Goal: Transaction & Acquisition: Obtain resource

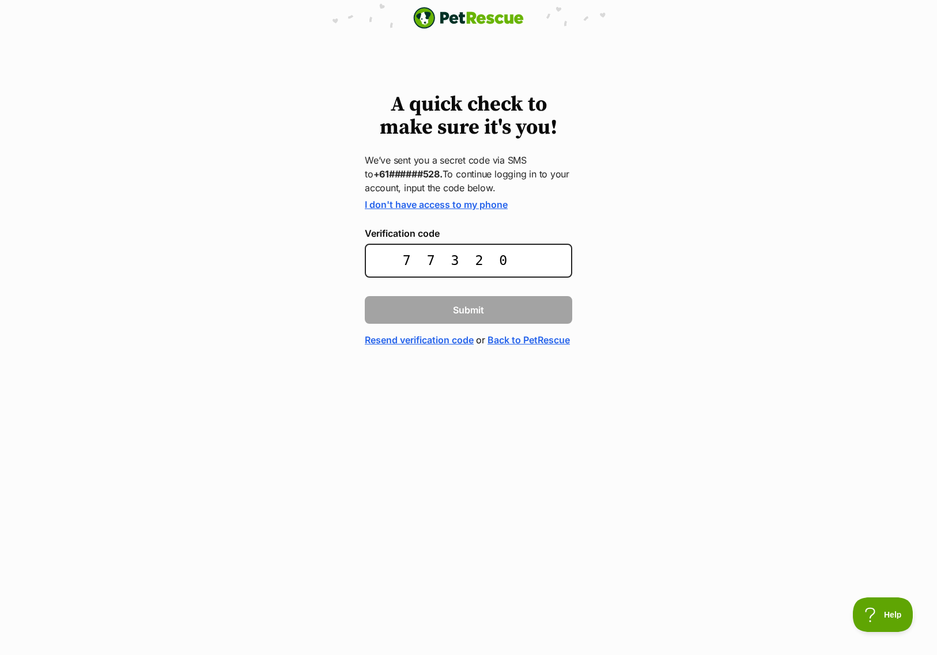
type input "773201"
click at [471, 323] on form "I don't have access to my phone Verification code 773201 Submit Resend verifica…" at bounding box center [468, 273] width 207 height 148
click at [487, 311] on button "Submit" at bounding box center [468, 310] width 207 height 28
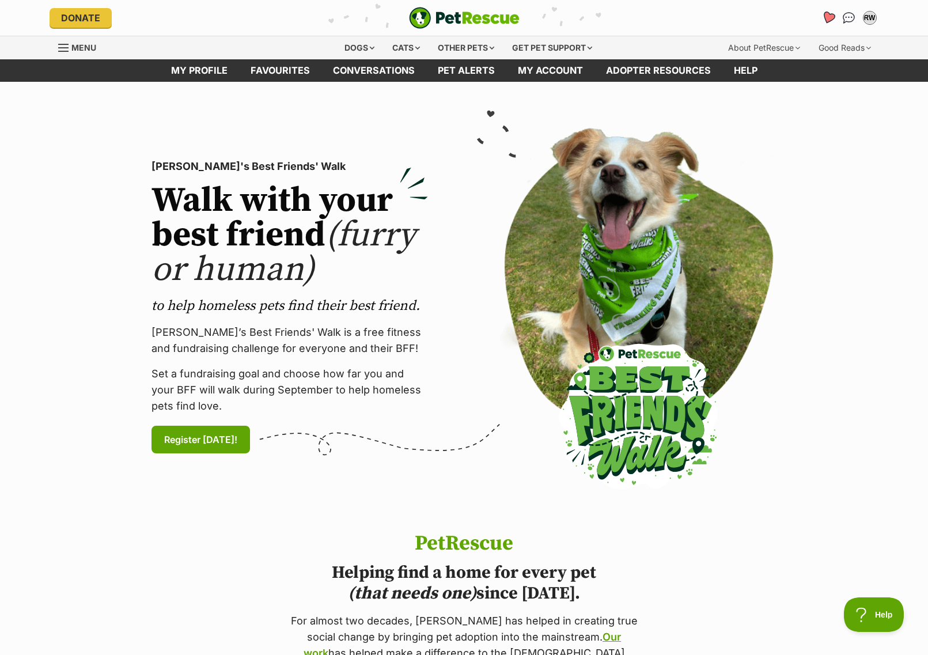
click at [833, 17] on icon "Favourites" at bounding box center [828, 17] width 14 height 13
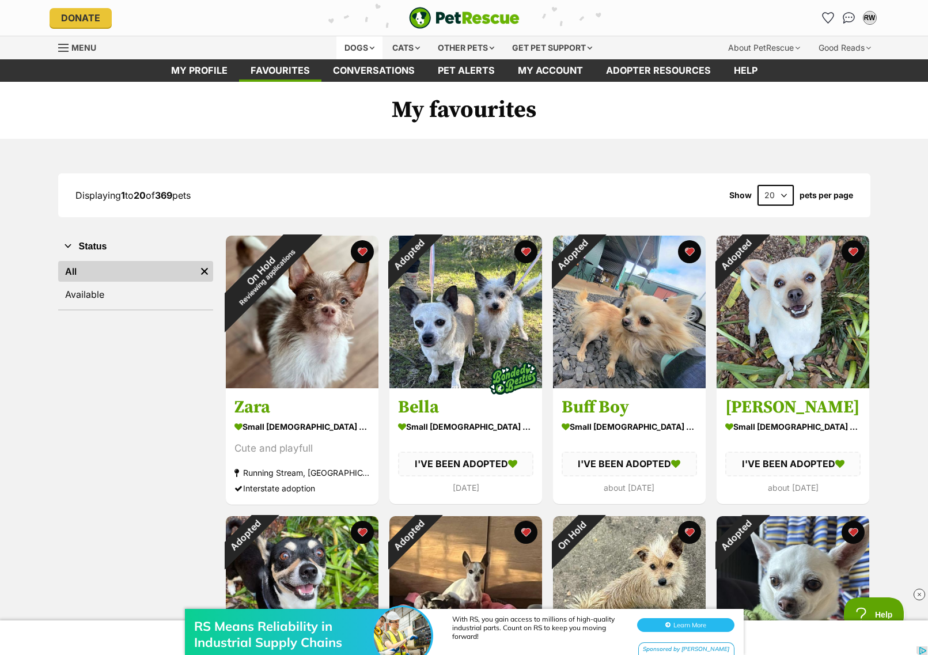
click at [364, 46] on div "Dogs" at bounding box center [360, 47] width 46 height 23
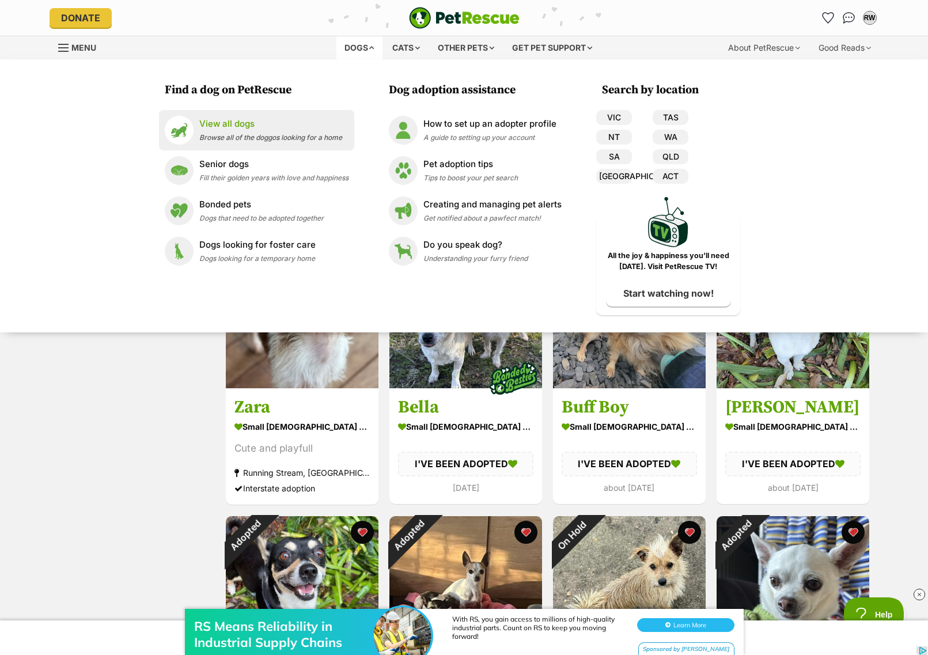
click at [252, 127] on p "View all dogs" at bounding box center [270, 124] width 143 height 13
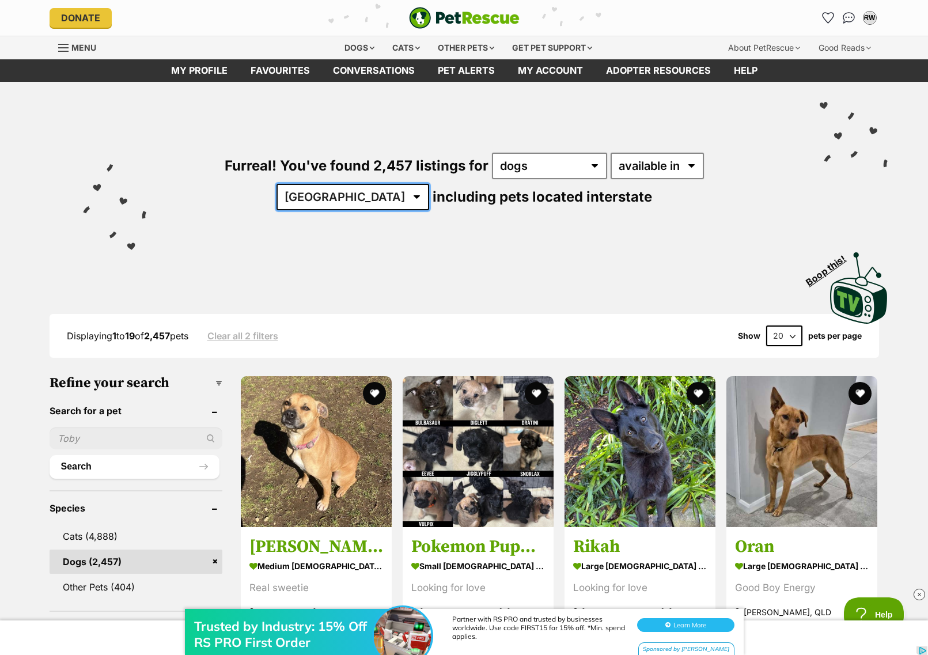
select select "[GEOGRAPHIC_DATA]"
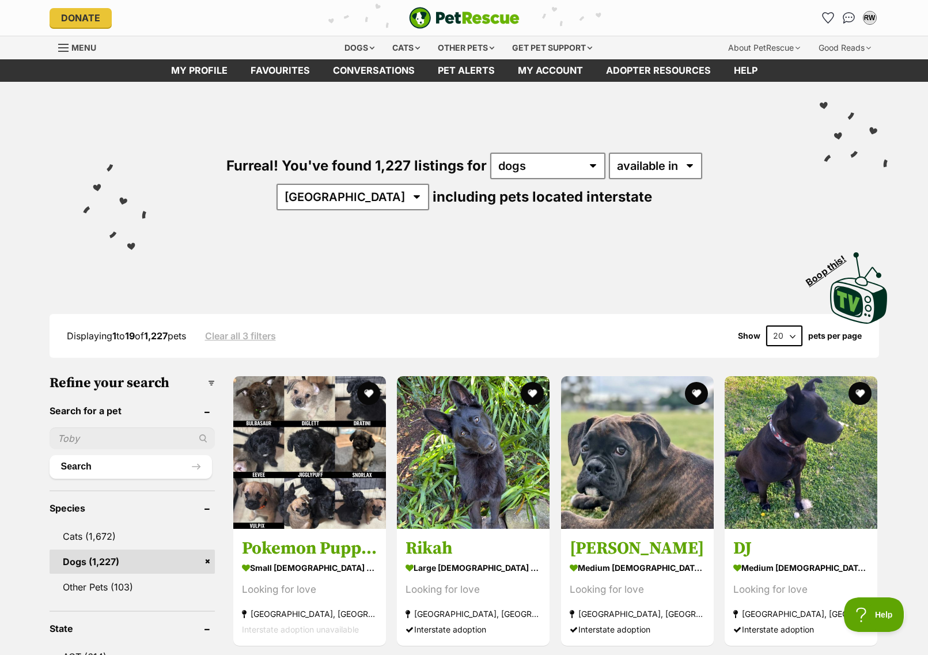
click at [135, 433] on input "text" at bounding box center [133, 439] width 166 height 22
type input "boo"
click at [112, 463] on button "Search" at bounding box center [131, 466] width 163 height 23
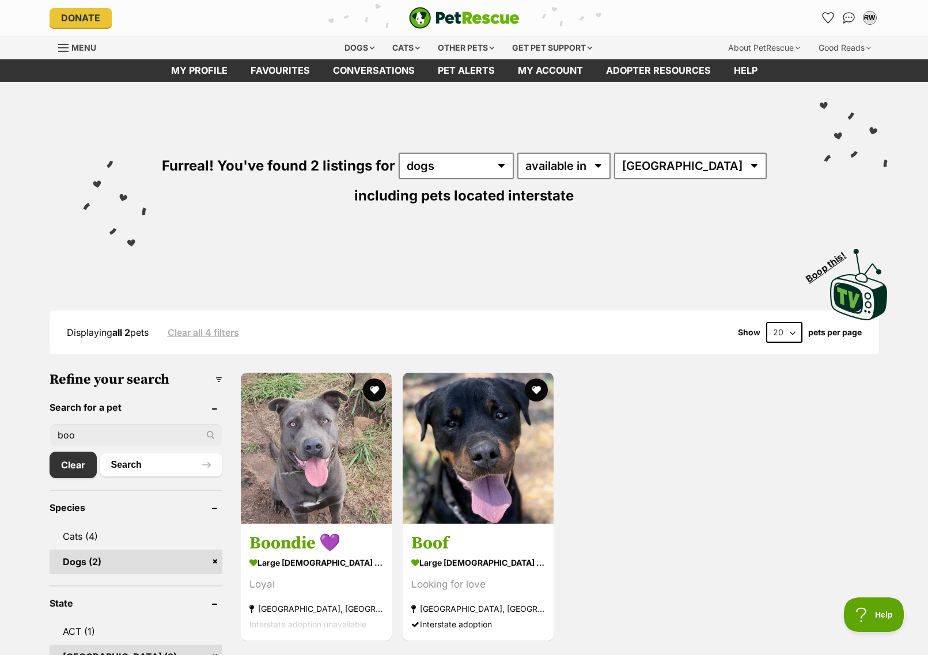
click at [83, 436] on input "boo" at bounding box center [136, 435] width 173 height 22
type input "b"
click at [81, 467] on link "Clear" at bounding box center [76, 465] width 53 height 27
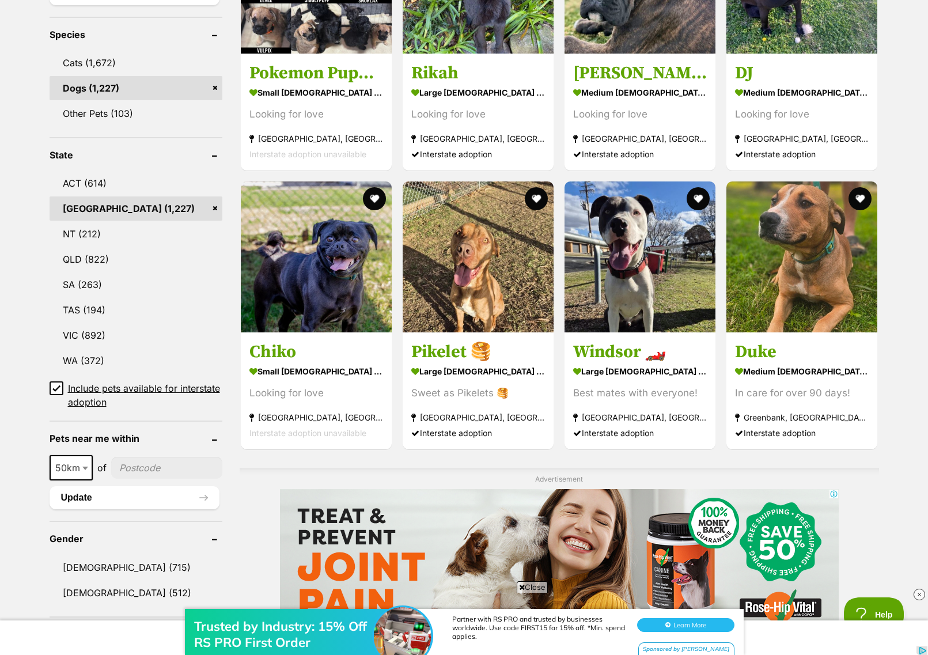
scroll to position [618, 0]
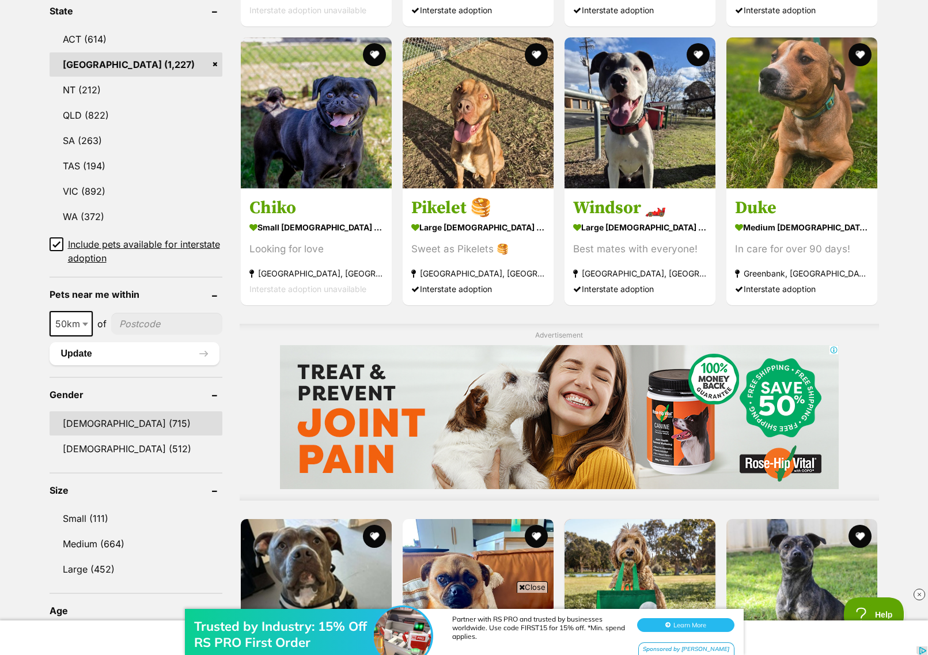
click at [90, 414] on link "[DEMOGRAPHIC_DATA] (715)" at bounding box center [136, 423] width 173 height 24
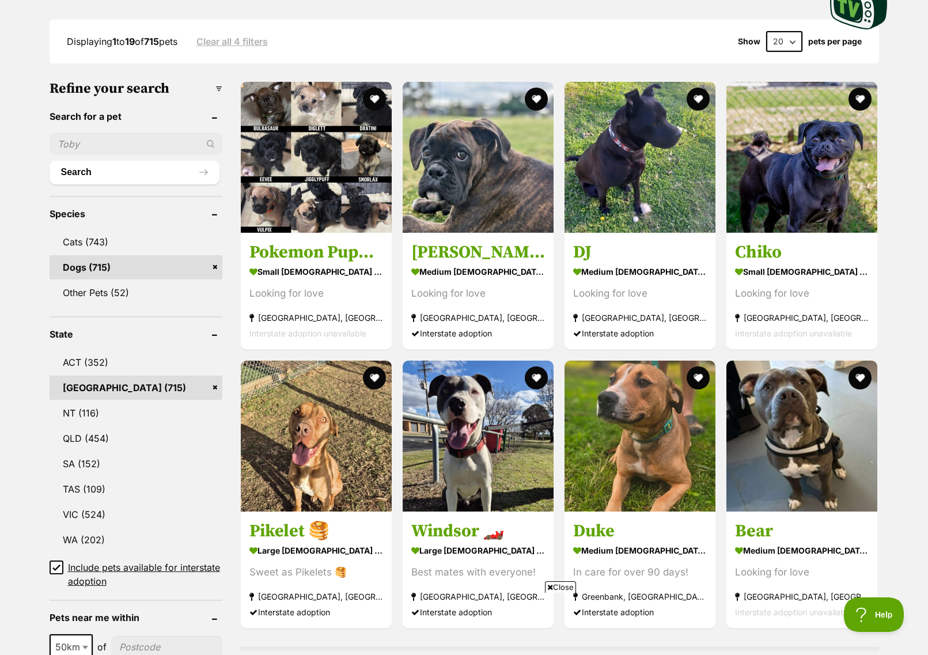
scroll to position [928, 0]
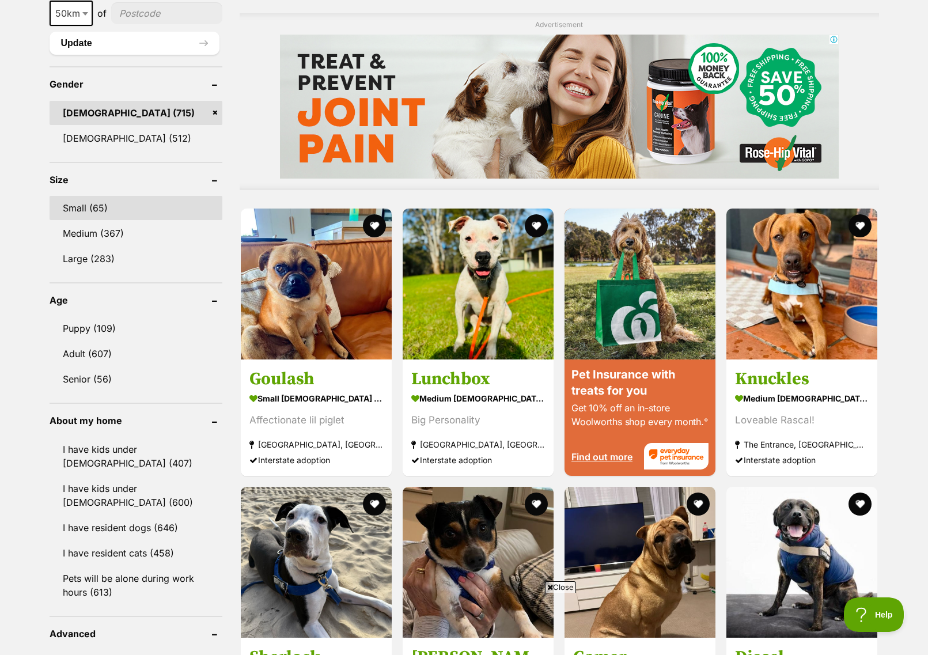
click at [117, 205] on link "Small (65)" at bounding box center [136, 208] width 173 height 24
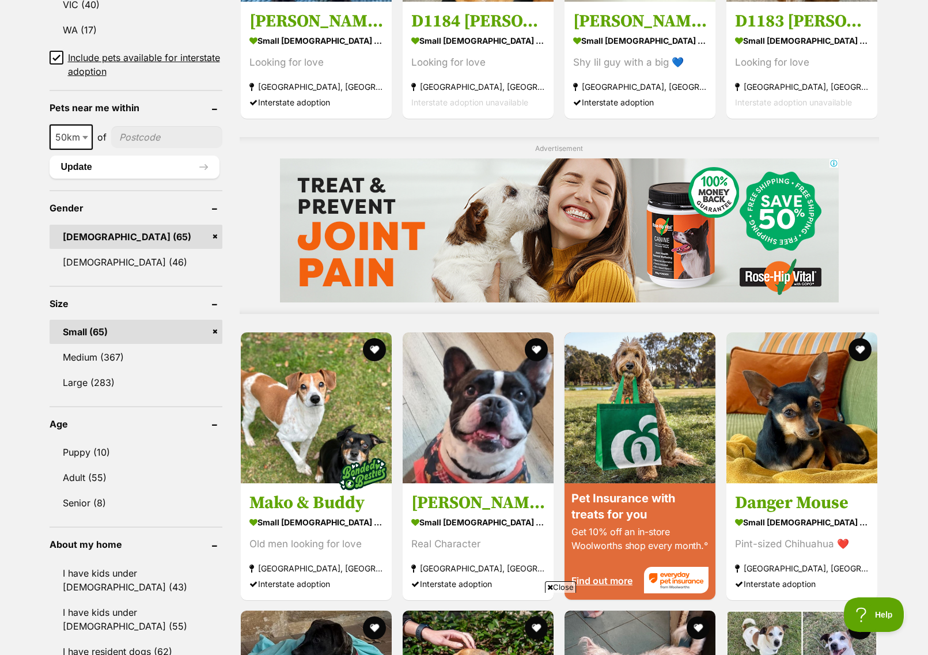
scroll to position [952, 0]
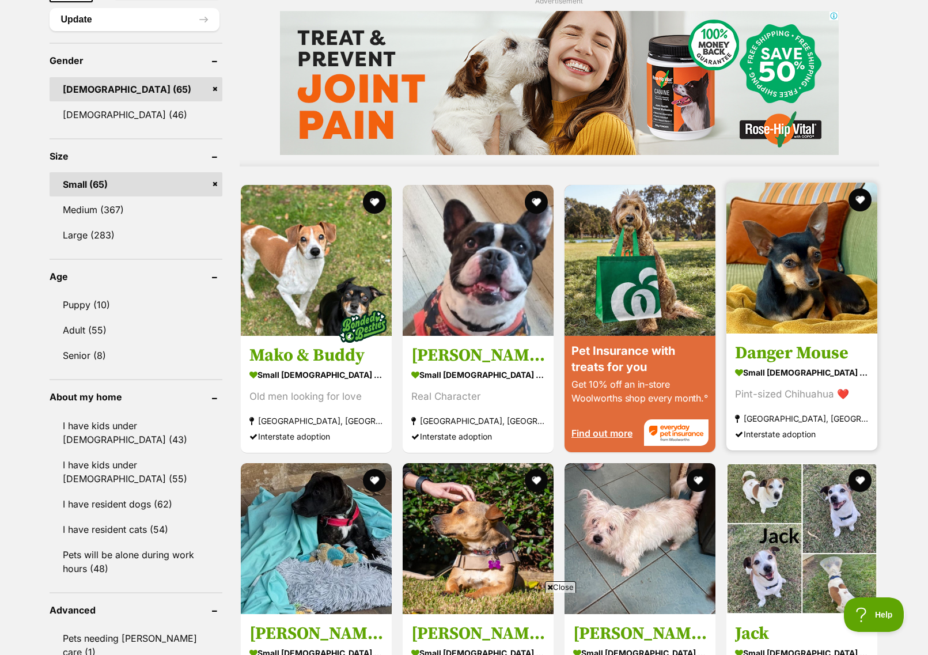
click at [808, 274] on img at bounding box center [802, 258] width 151 height 151
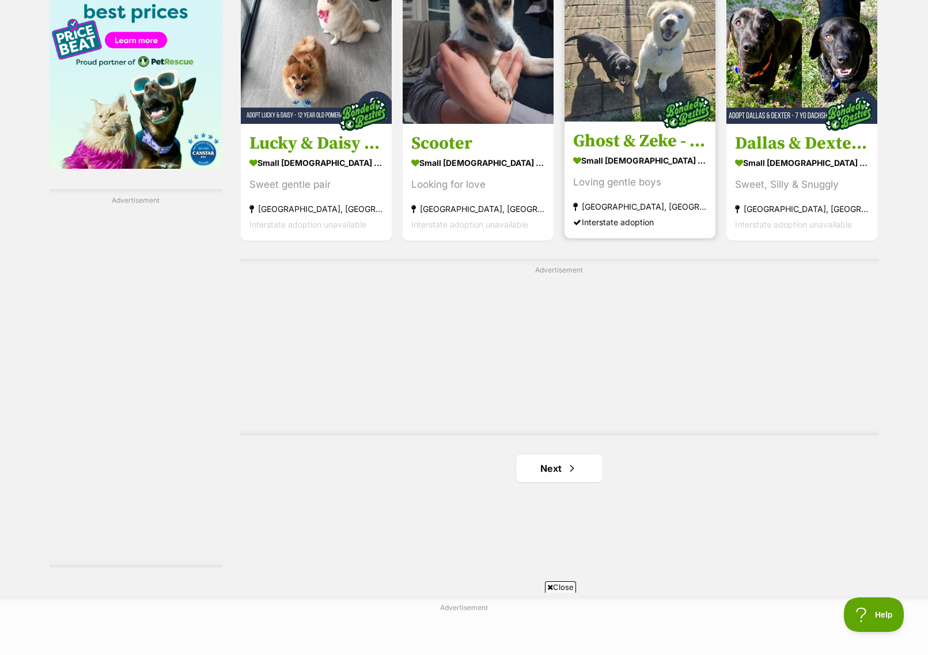
scroll to position [2071, 0]
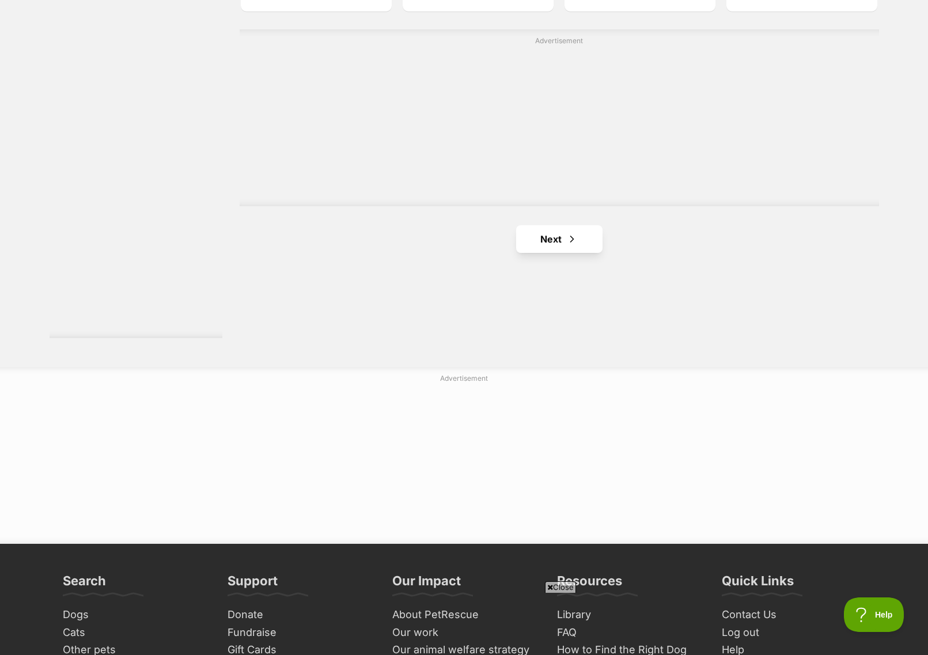
click at [574, 245] on link "Next" at bounding box center [559, 239] width 86 height 28
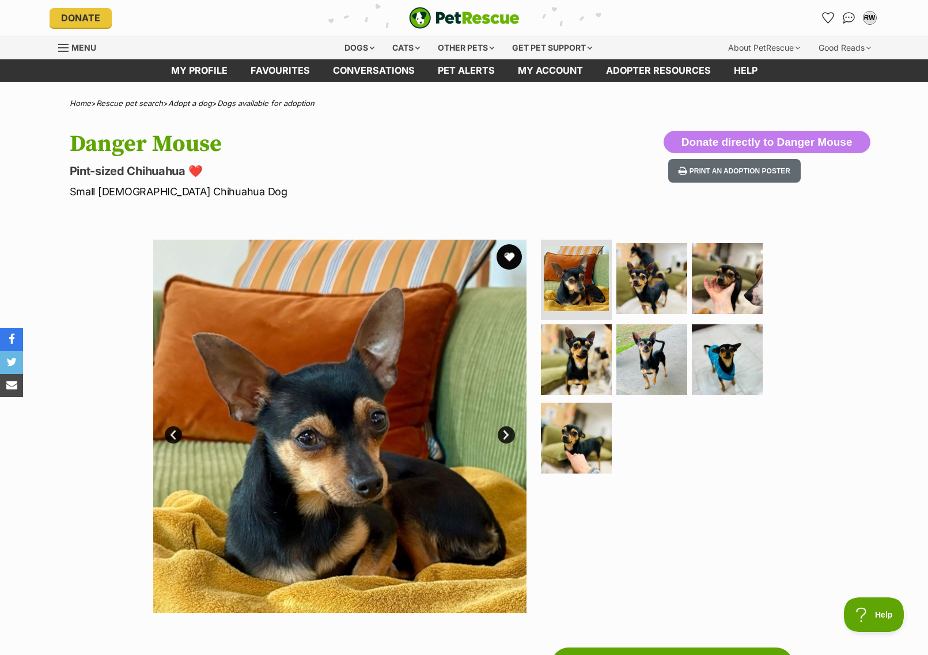
click at [509, 259] on button "favourite" at bounding box center [509, 256] width 25 height 25
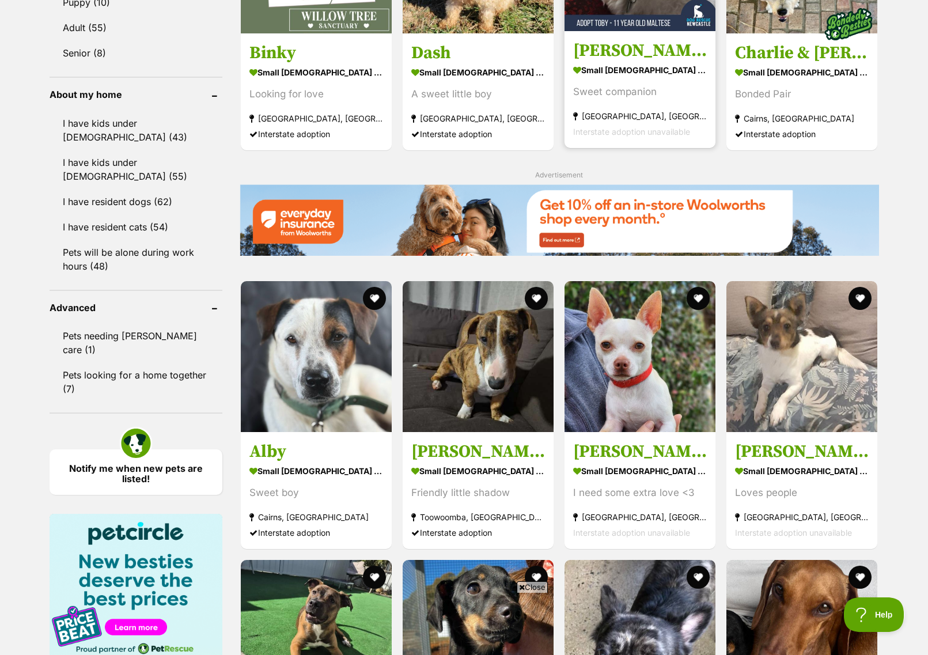
scroll to position [1415, 0]
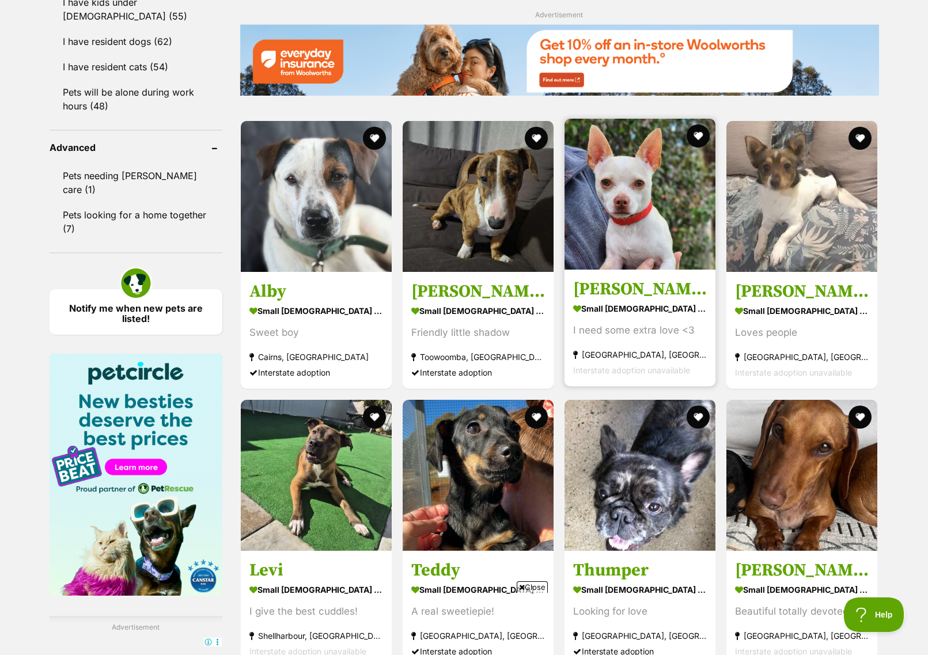
click at [653, 228] on img at bounding box center [640, 194] width 151 height 151
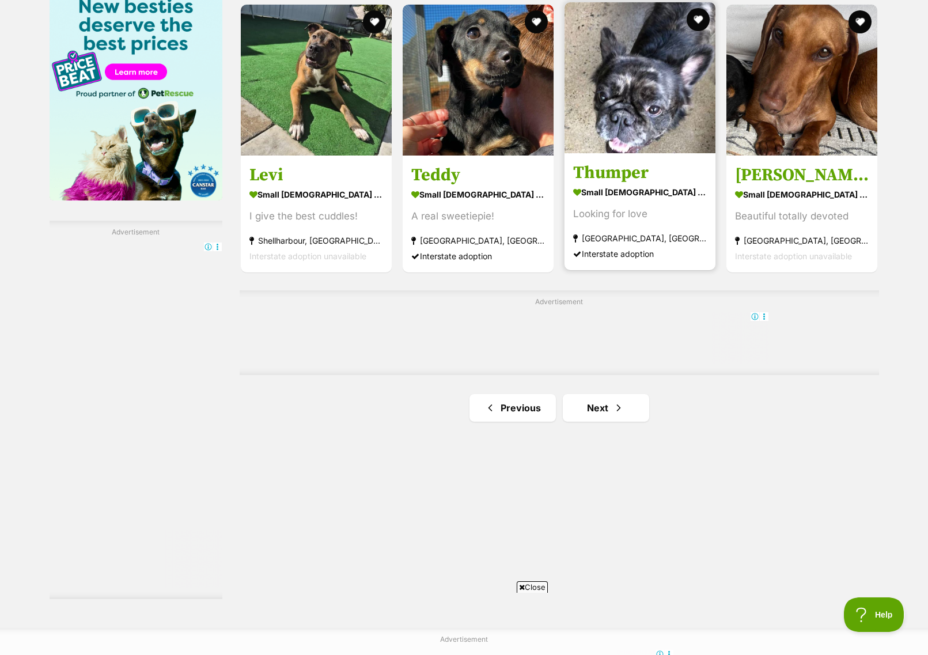
scroll to position [2123, 0]
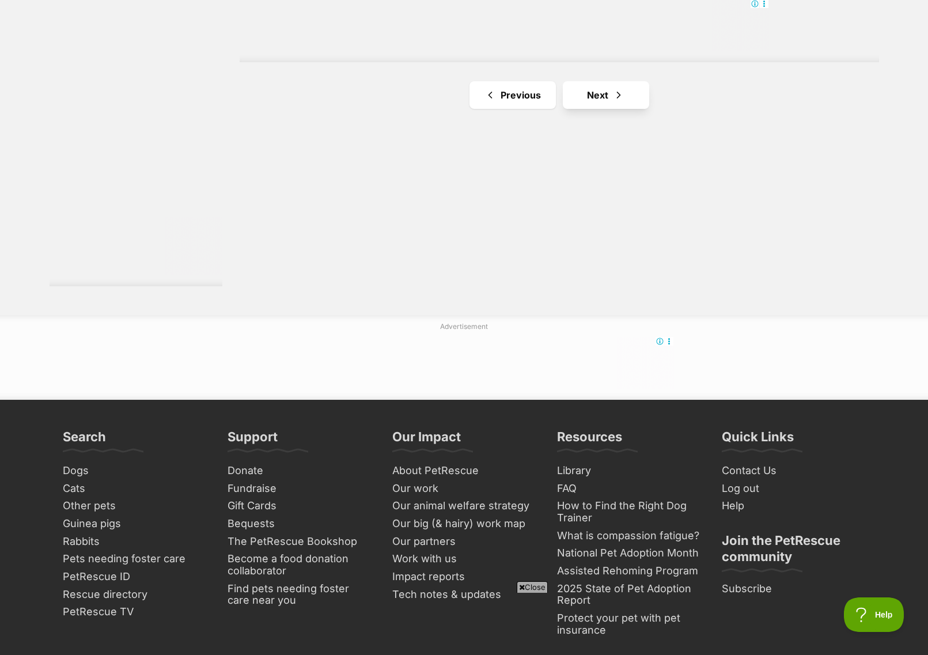
click at [607, 103] on link "Next" at bounding box center [606, 95] width 86 height 28
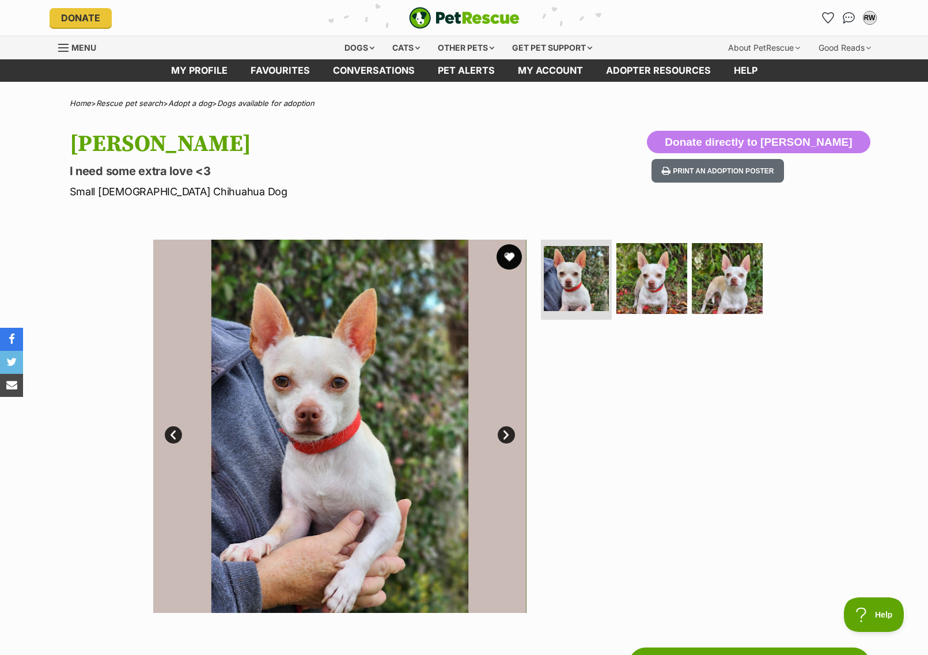
click at [508, 267] on button "favourite" at bounding box center [509, 256] width 25 height 25
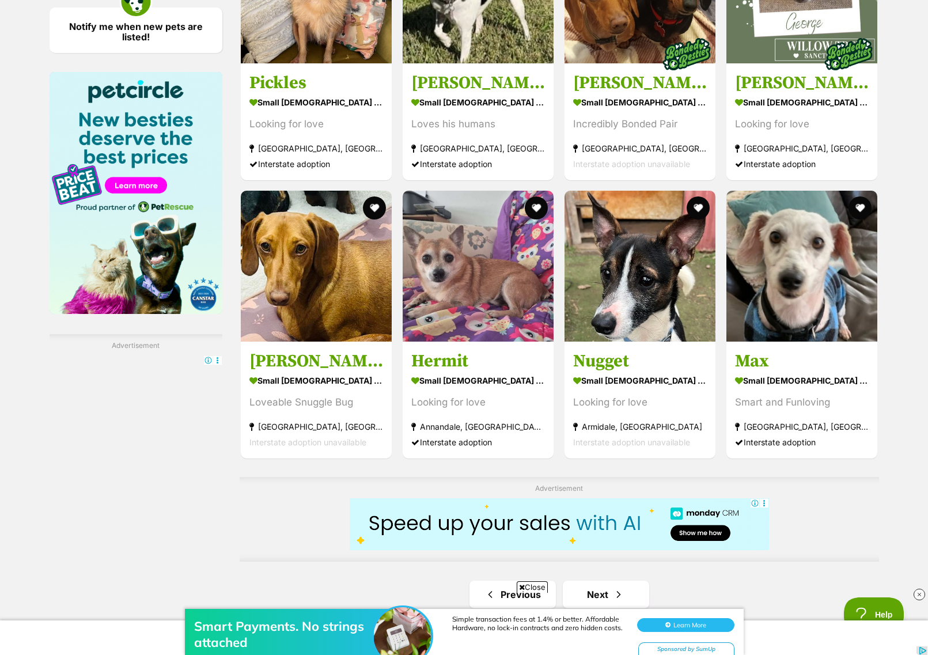
scroll to position [1967, 0]
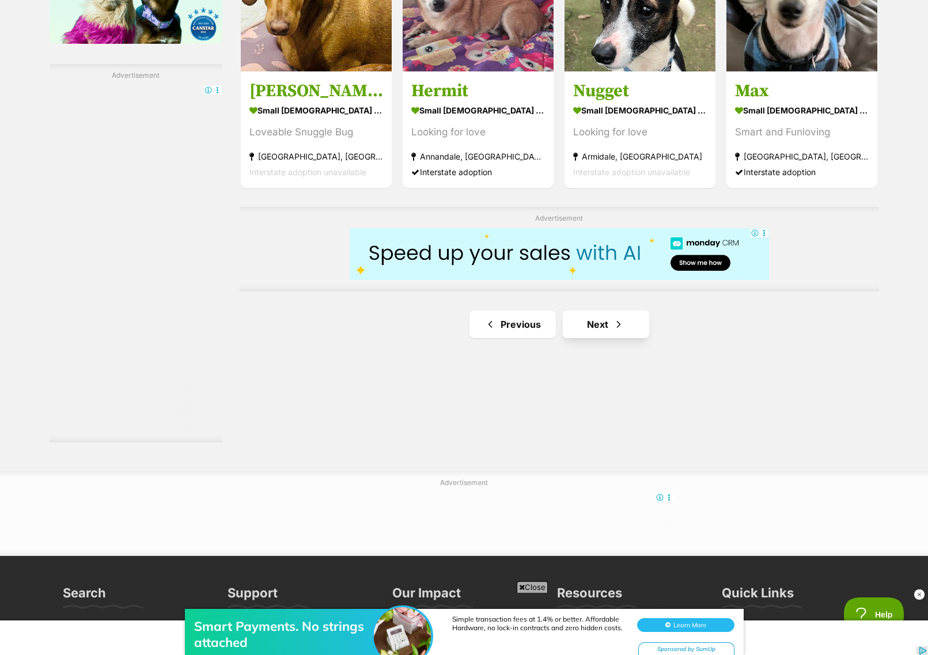
click at [633, 322] on link "Next" at bounding box center [606, 325] width 86 height 28
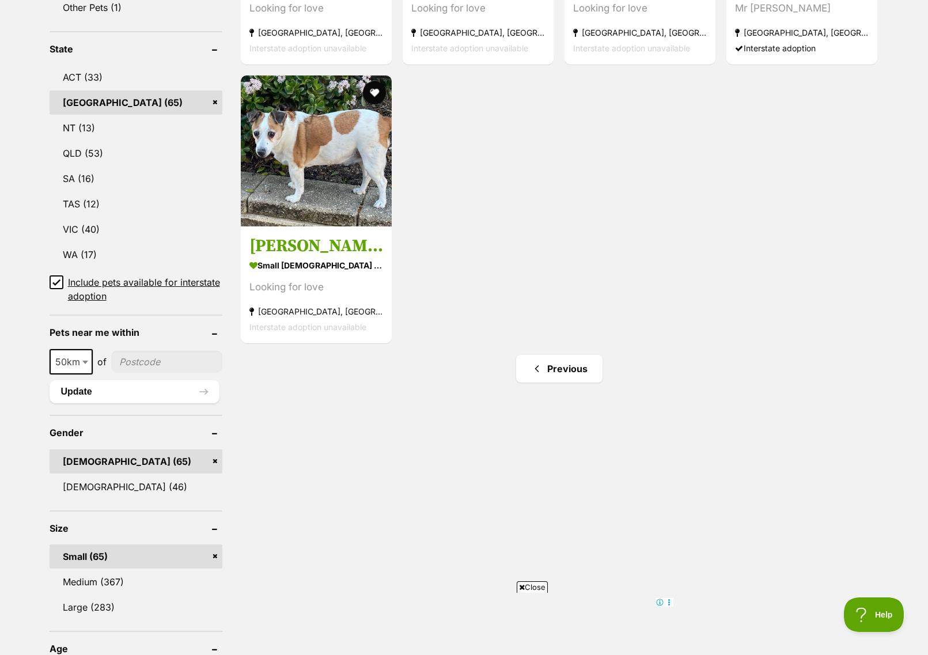
click at [61, 285] on input "Include pets available for interstate adoption" at bounding box center [57, 282] width 14 height 14
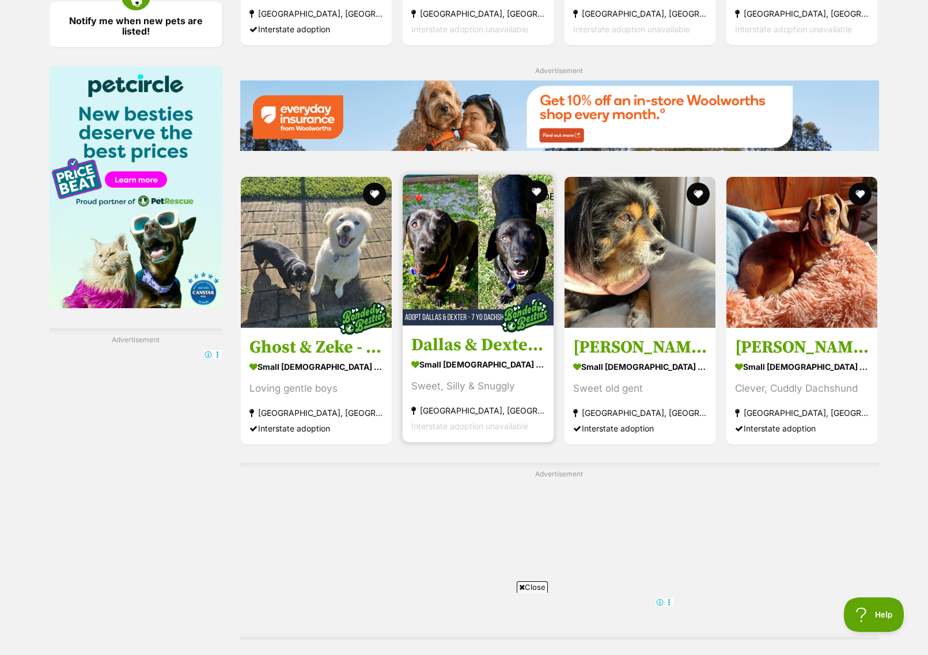
scroll to position [2026, 0]
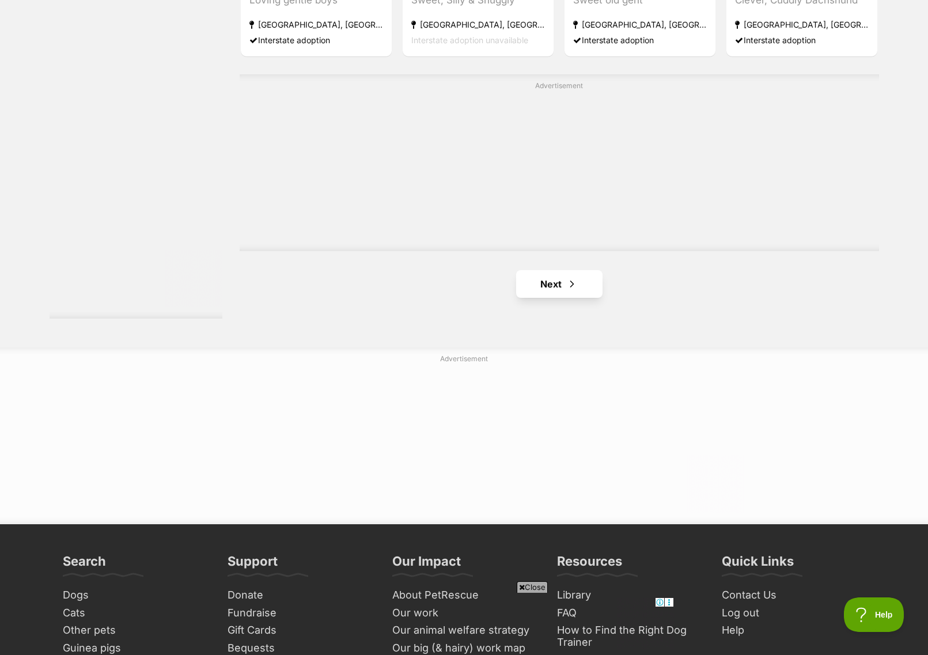
drag, startPoint x: 561, startPoint y: 266, endPoint x: 559, endPoint y: 275, distance: 9.4
click at [559, 278] on link "Next" at bounding box center [559, 284] width 86 height 28
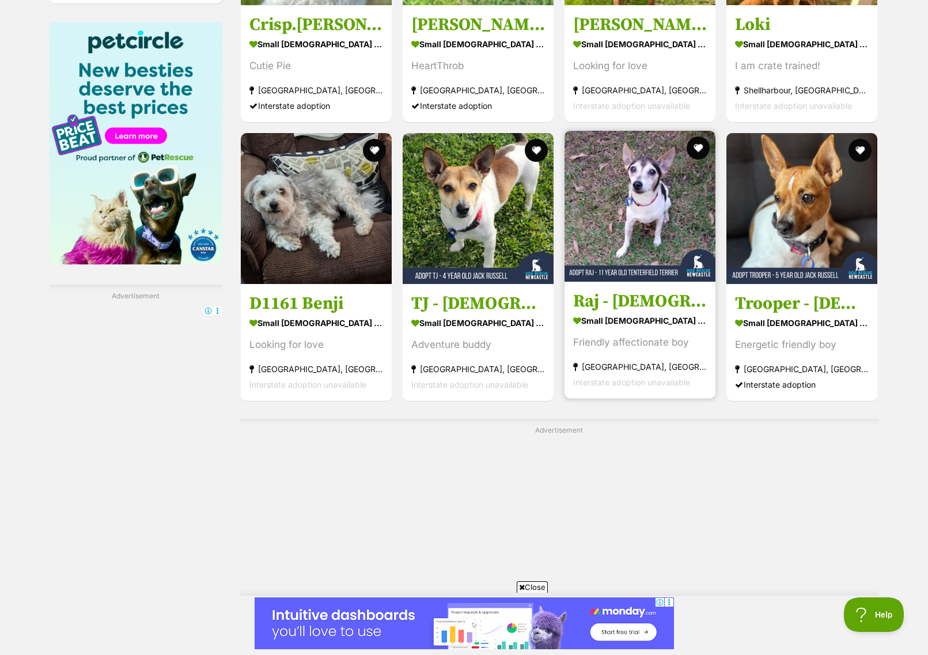
scroll to position [2063, 0]
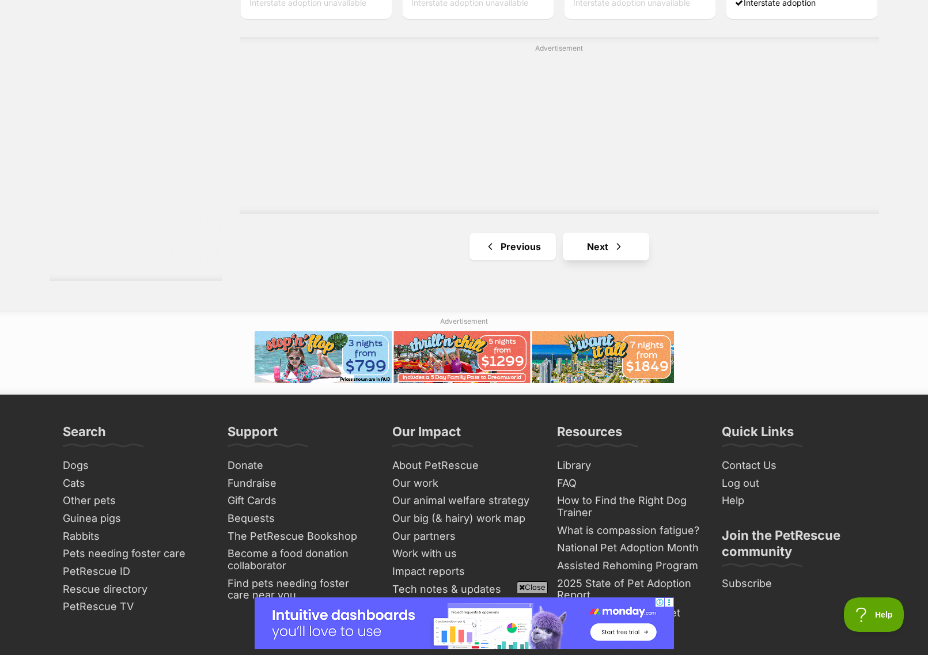
click at [631, 240] on link "Next" at bounding box center [606, 247] width 86 height 28
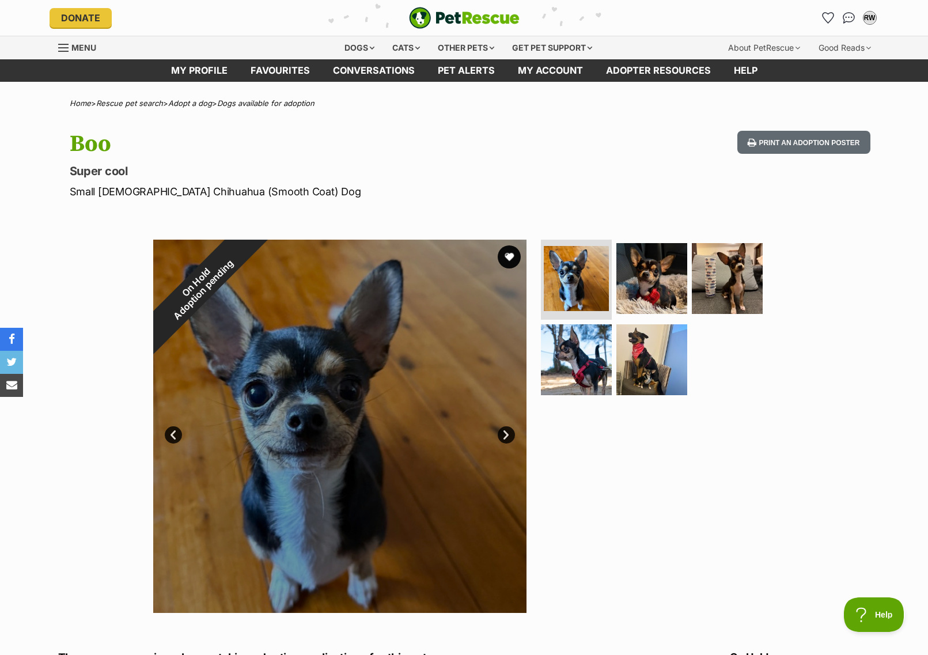
click at [247, 254] on div "On Hold Adoption pending" at bounding box center [199, 286] width 93 height 93
click at [247, 259] on div "On Hold Adoption pending" at bounding box center [199, 286] width 93 height 93
click at [247, 256] on div "On Hold Adoption pending" at bounding box center [199, 286] width 93 height 93
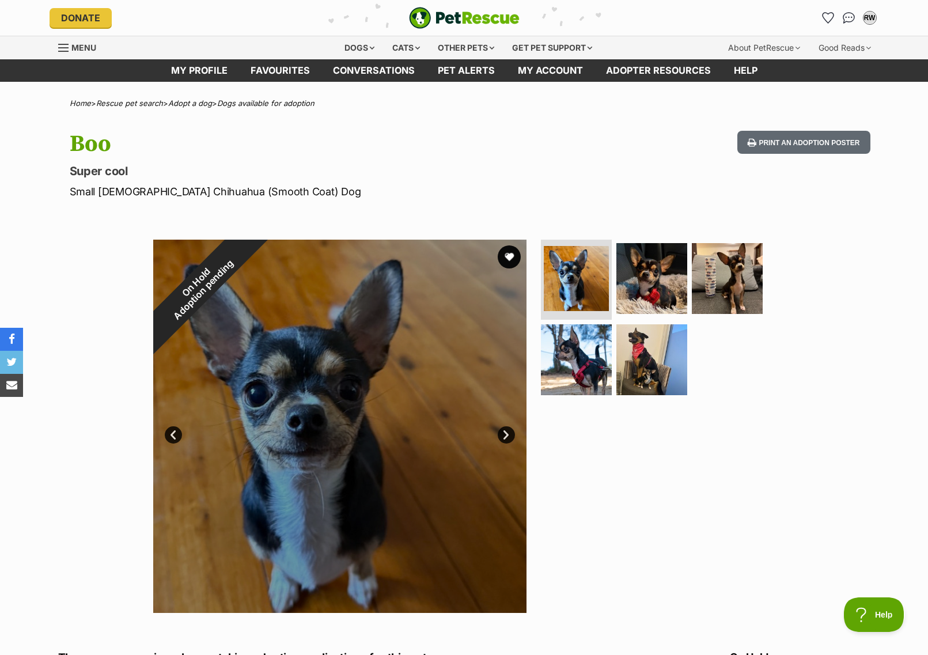
click at [247, 256] on div "On Hold Adoption pending" at bounding box center [199, 286] width 93 height 93
click at [787, 148] on button "Print an adoption poster" at bounding box center [804, 143] width 133 height 24
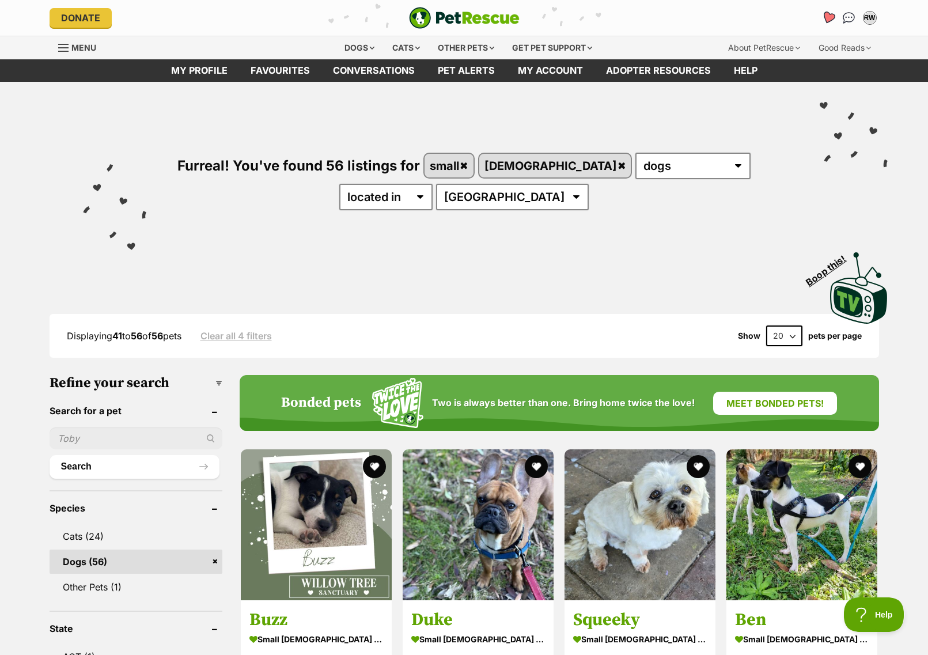
click at [826, 16] on icon "Favourites" at bounding box center [828, 17] width 14 height 13
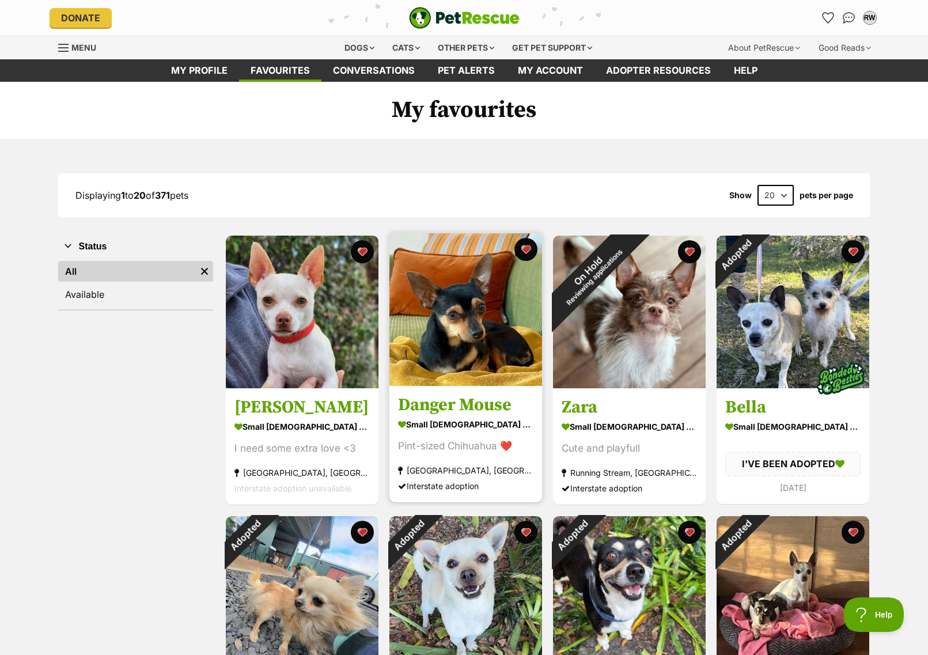
click at [430, 328] on img at bounding box center [466, 309] width 153 height 153
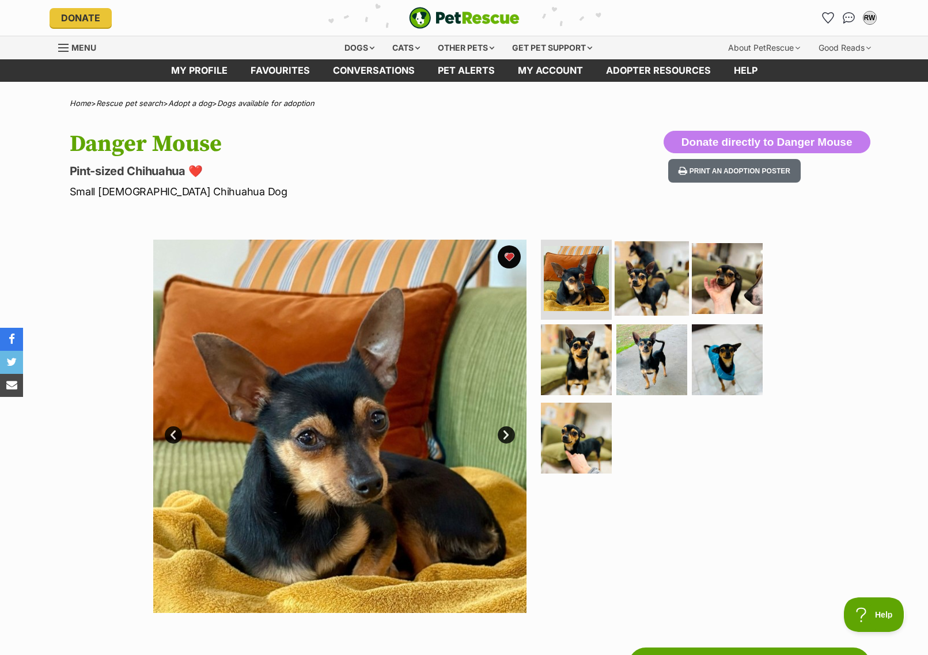
click at [648, 291] on img at bounding box center [652, 278] width 74 height 74
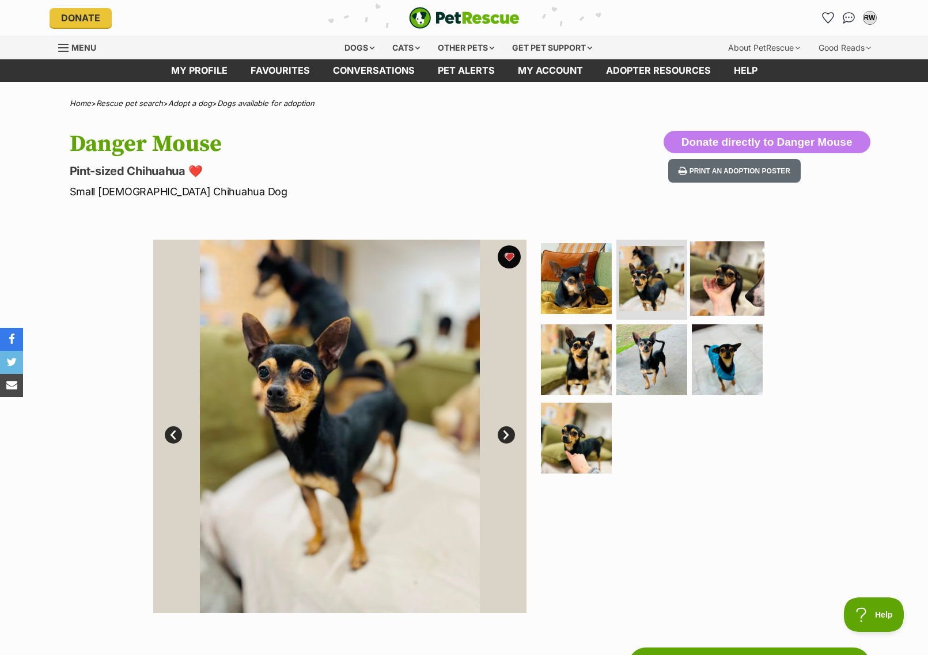
click at [734, 292] on img at bounding box center [727, 278] width 74 height 74
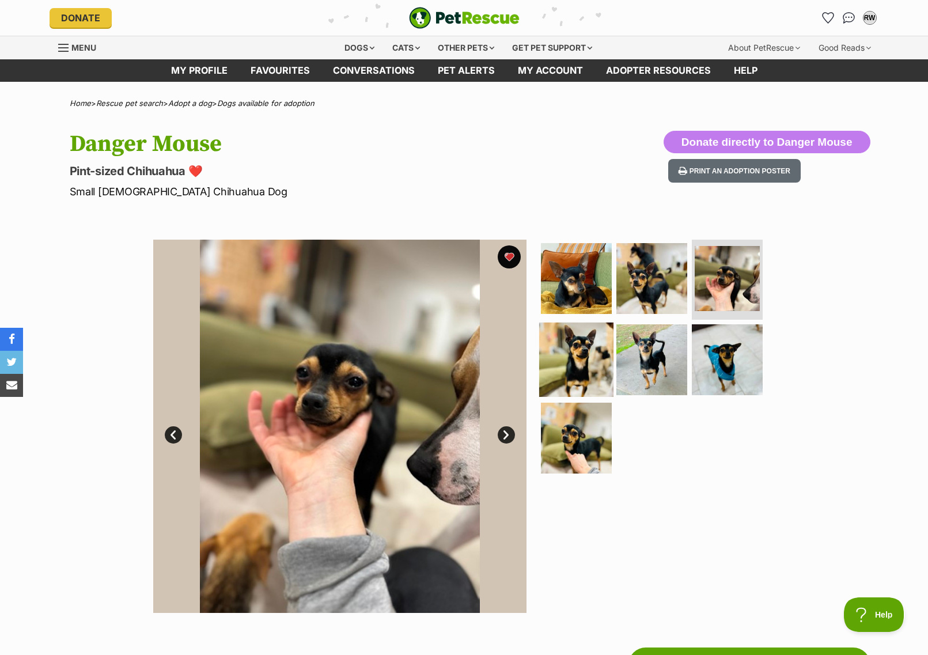
click at [589, 380] on img at bounding box center [576, 360] width 74 height 74
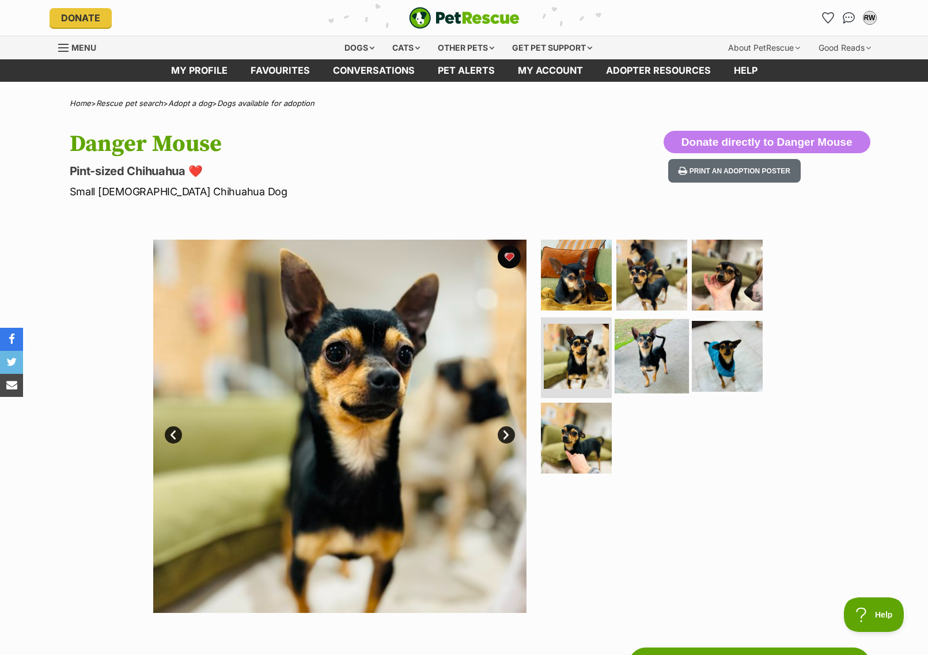
click at [672, 366] on img at bounding box center [652, 356] width 74 height 74
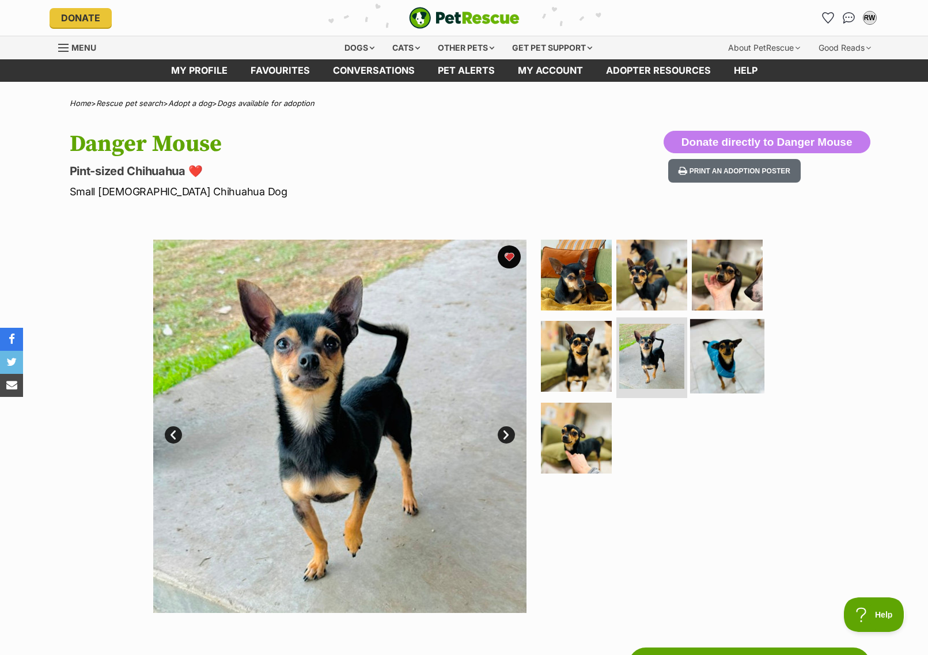
click at [729, 361] on img at bounding box center [727, 356] width 74 height 74
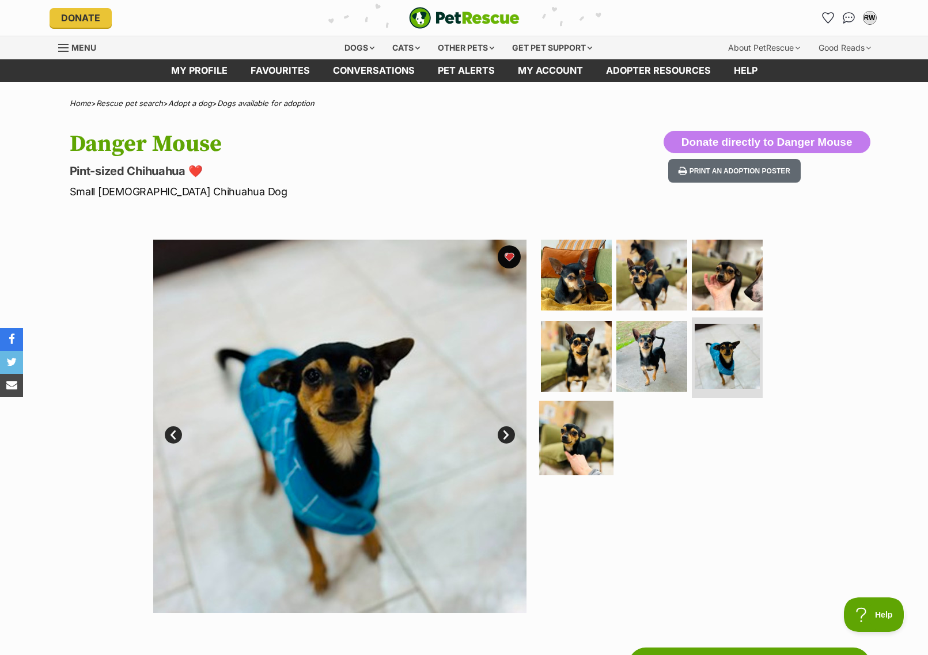
click at [580, 458] on img at bounding box center [576, 438] width 74 height 74
